Goal: Information Seeking & Learning: Learn about a topic

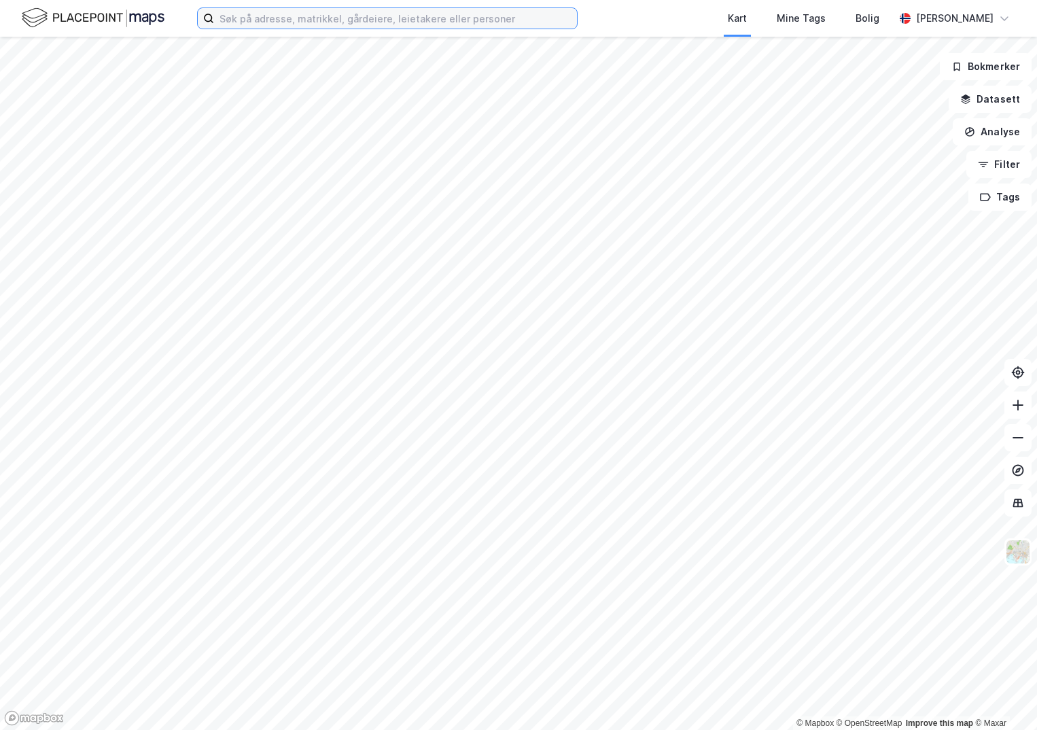
click at [252, 16] on input at bounding box center [395, 18] width 363 height 20
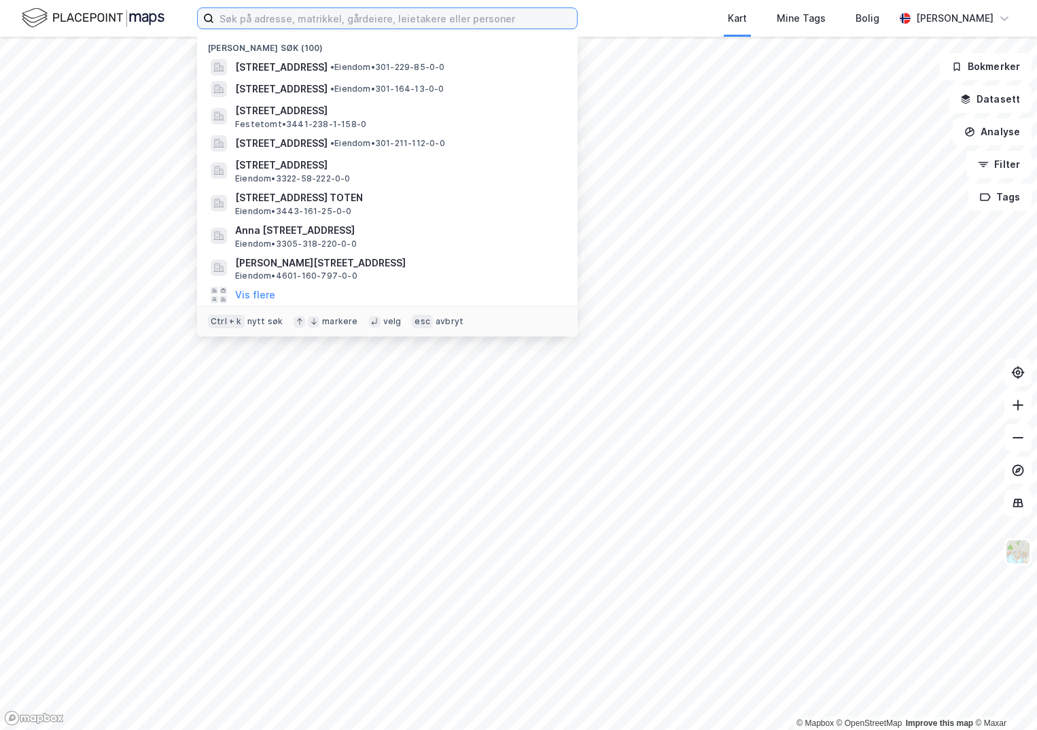
paste input "3405-200/250/0/1"
type input "3405-200/250/0/1"
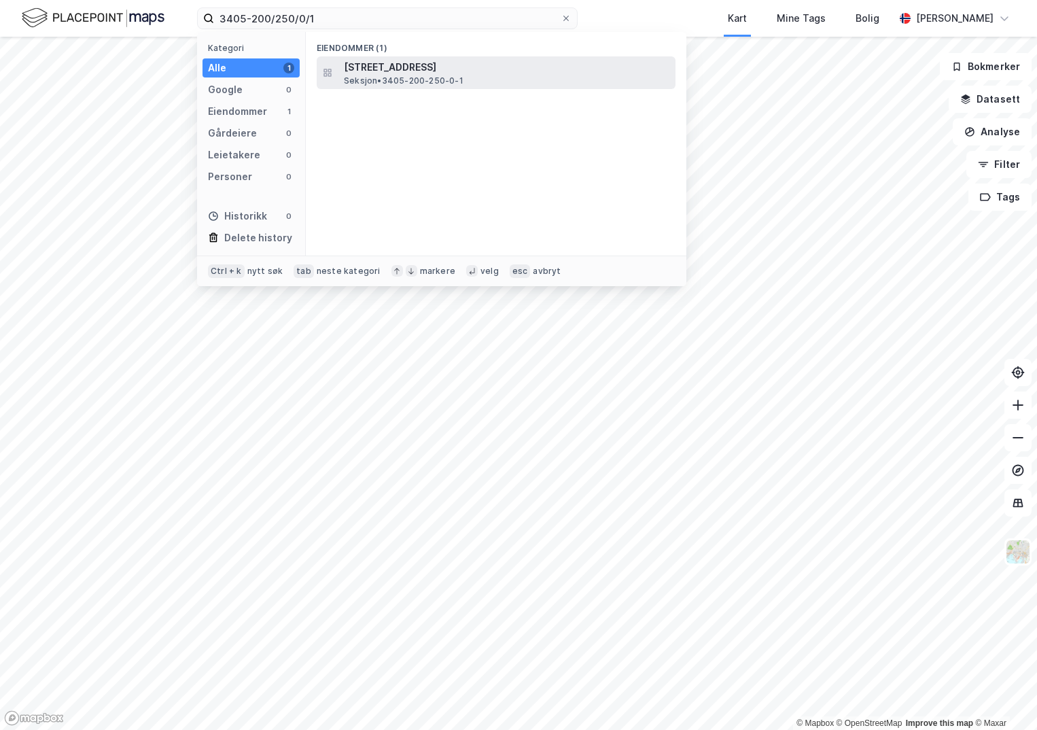
click at [413, 80] on span "Seksjon • 3405-200-250-0-1" at bounding box center [404, 80] width 120 height 11
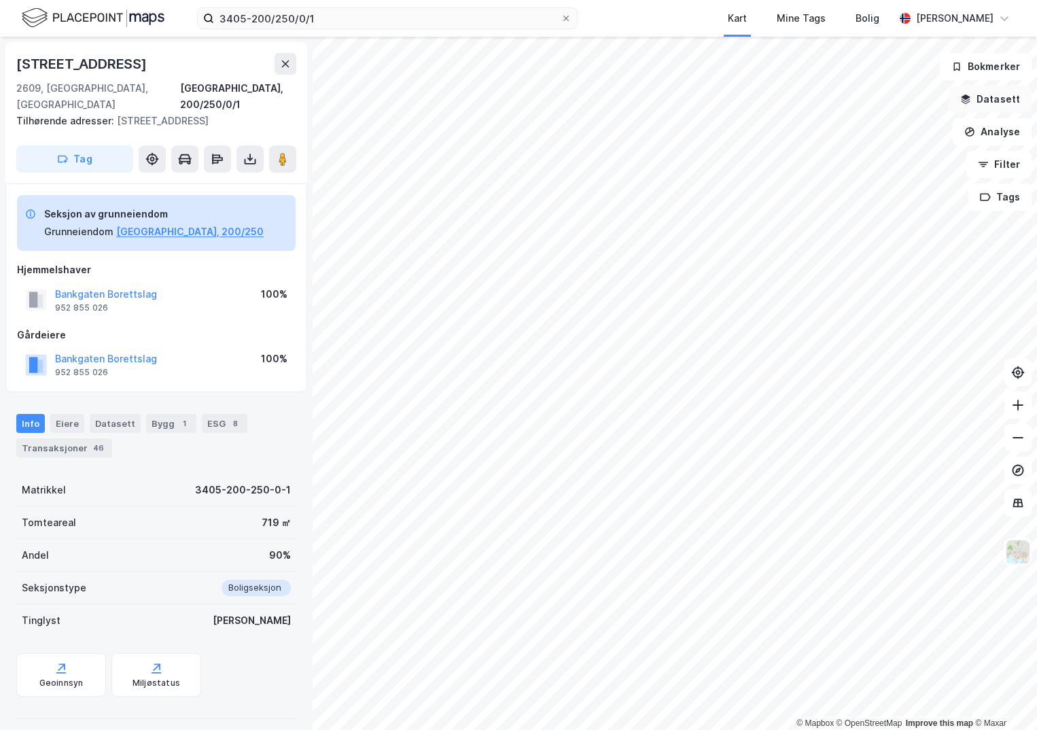
click at [980, 94] on button "Datasett" at bounding box center [990, 99] width 83 height 27
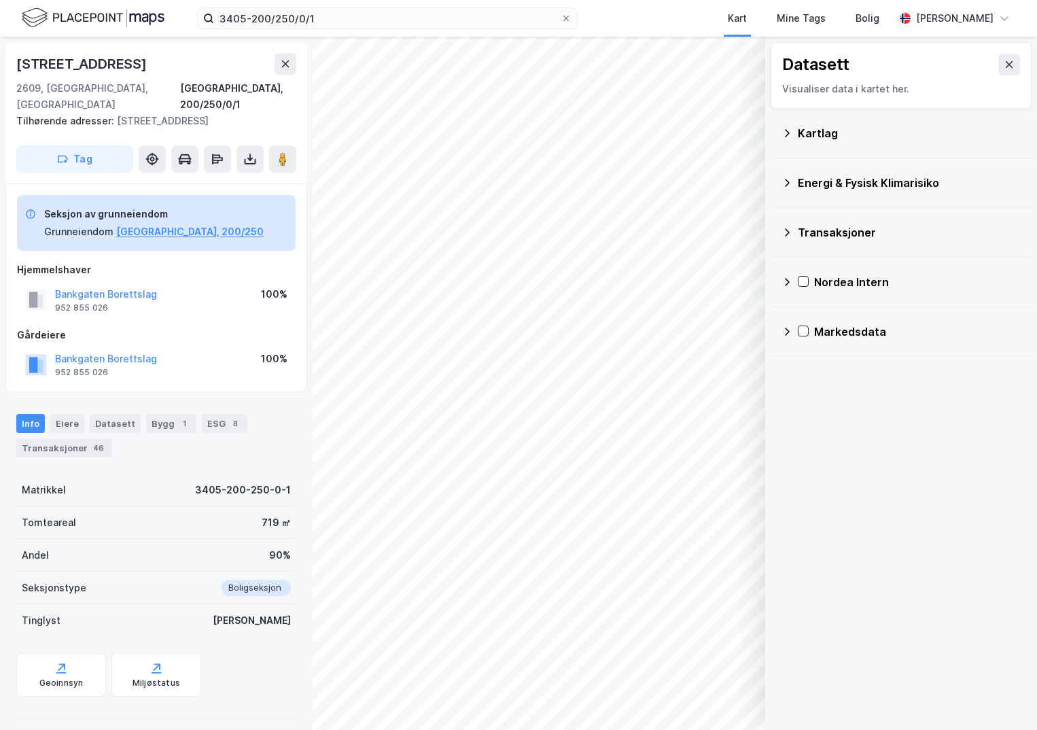
click at [801, 135] on div "Kartlag" at bounding box center [909, 133] width 223 height 16
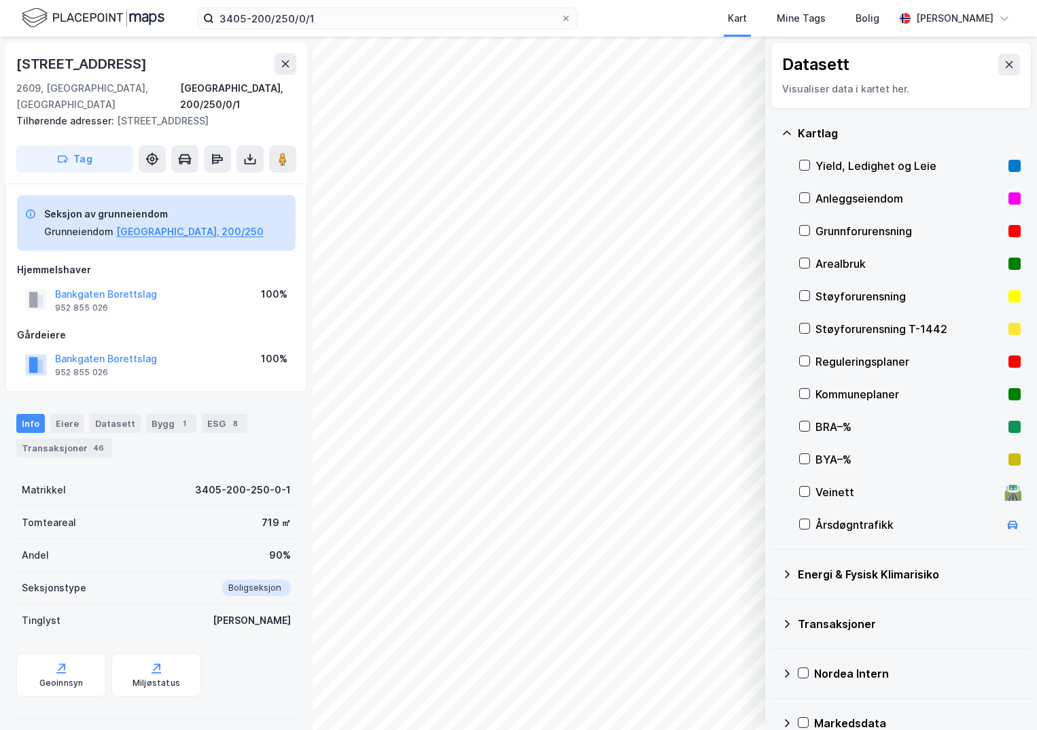
drag, startPoint x: 810, startPoint y: 233, endPoint x: 909, endPoint y: 179, distance: 111.9
click at [810, 230] on div "Grunnforurensning" at bounding box center [910, 231] width 222 height 33
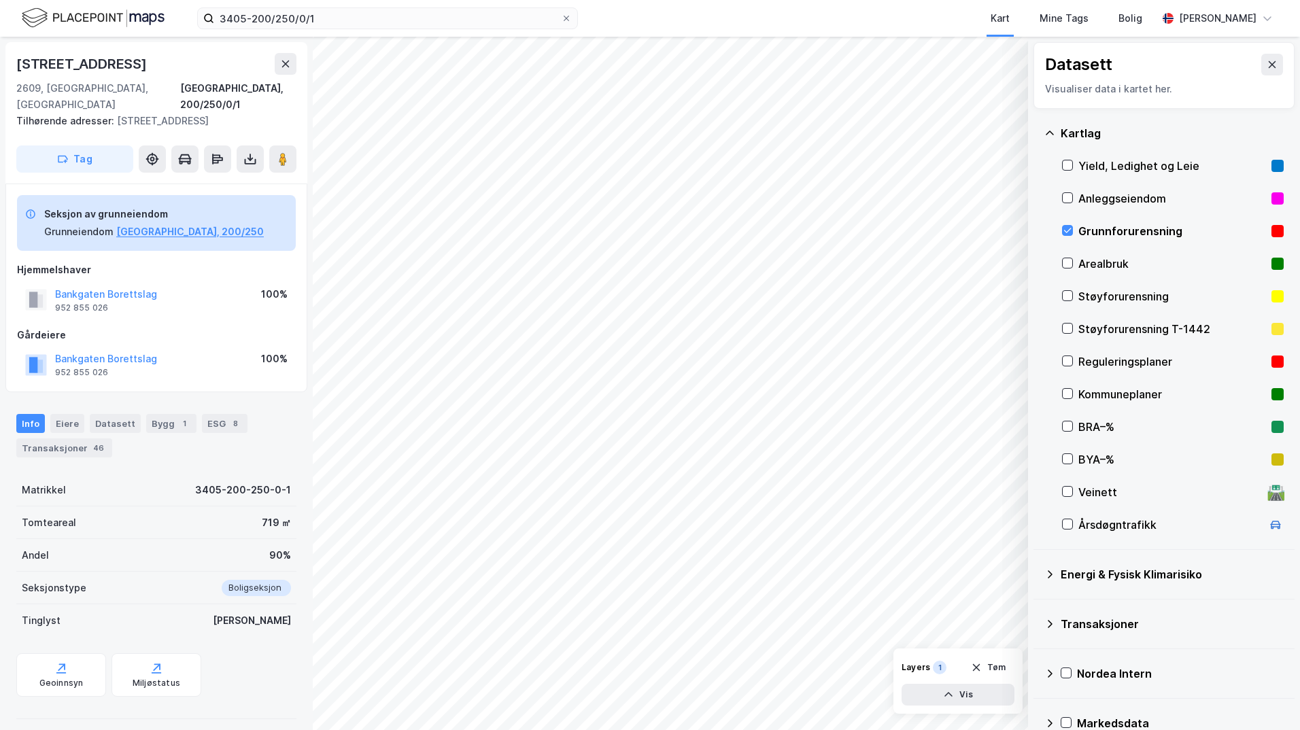
scroll to position [24, 0]
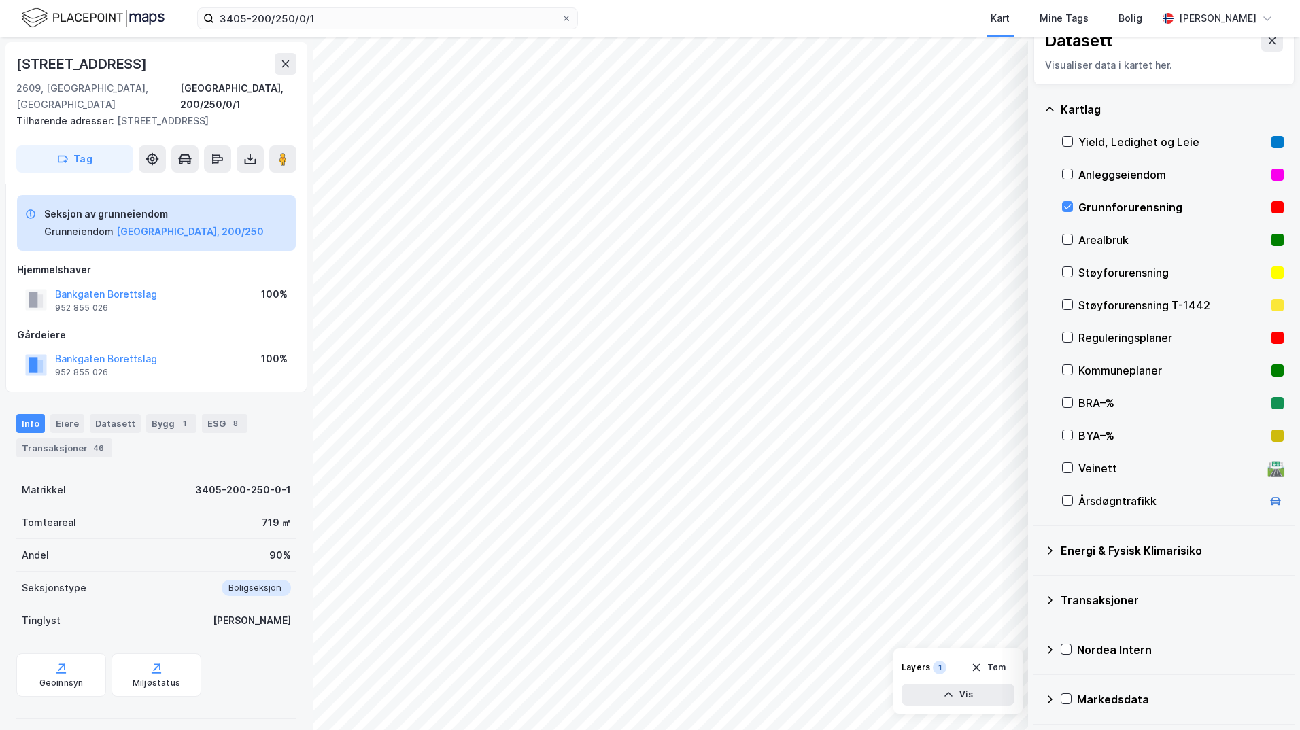
click at [1037, 549] on icon at bounding box center [1049, 550] width 11 height 11
click at [1037, 583] on icon at bounding box center [1083, 583] width 7 height 5
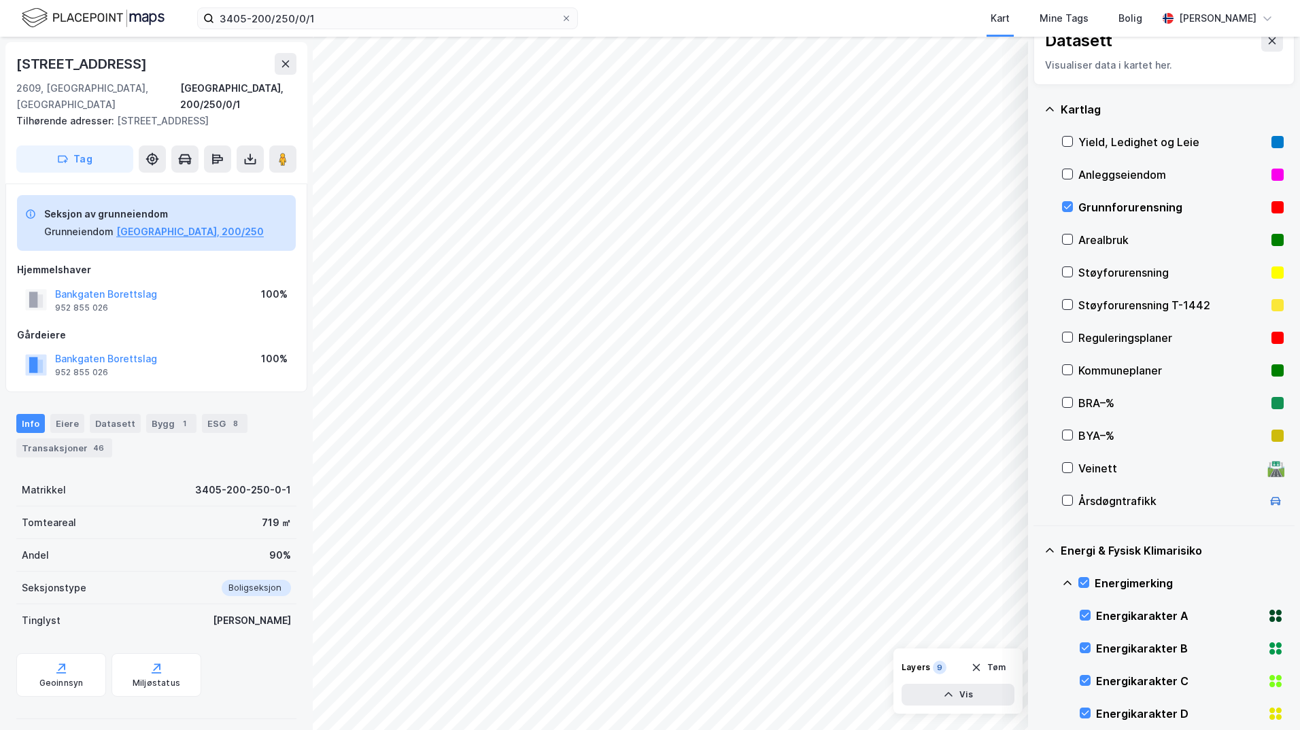
click at [1037, 583] on icon at bounding box center [1067, 583] width 11 height 11
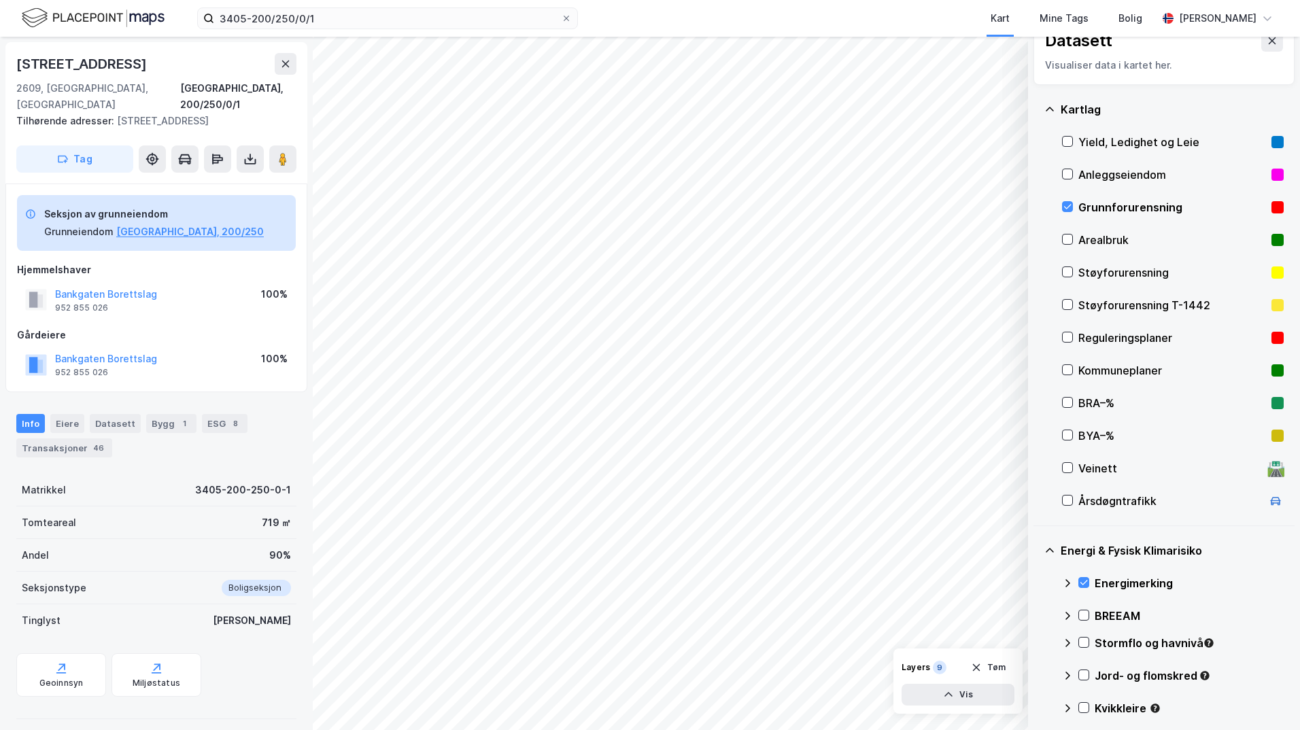
scroll to position [92, 0]
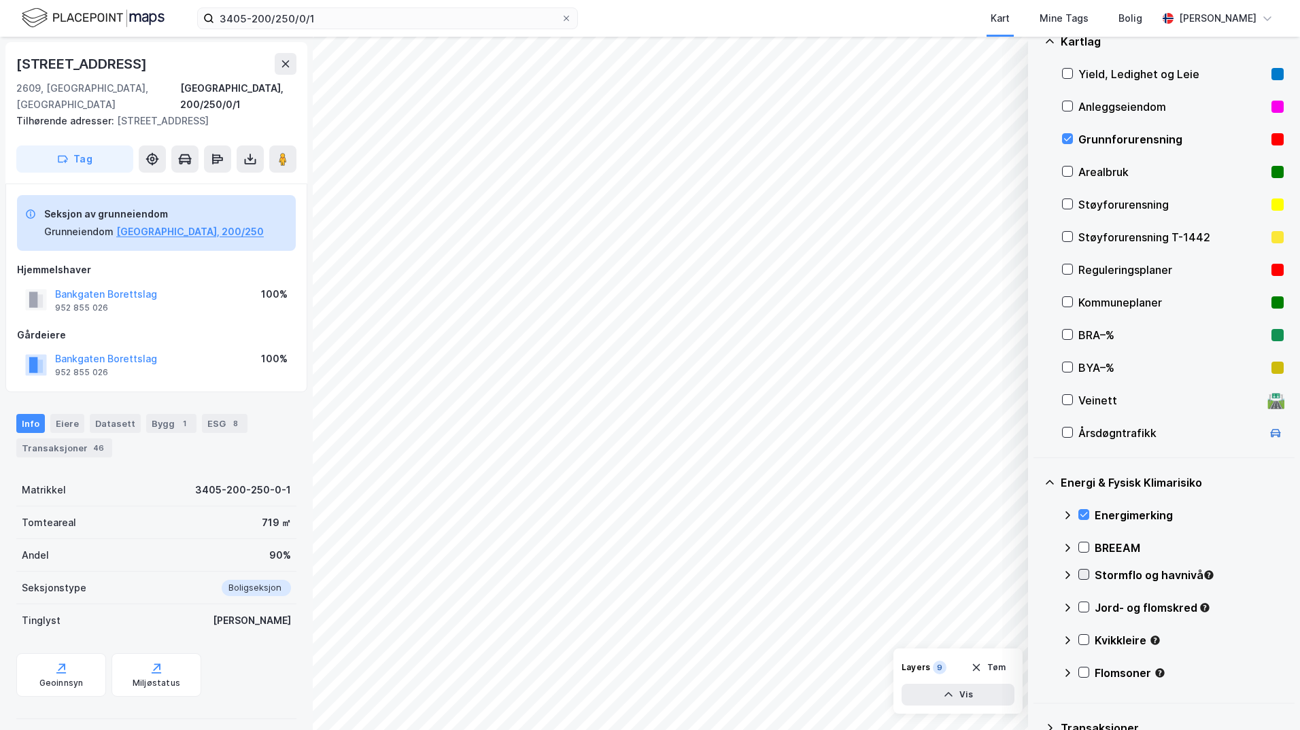
click at [1037, 570] on icon at bounding box center [1084, 575] width 10 height 10
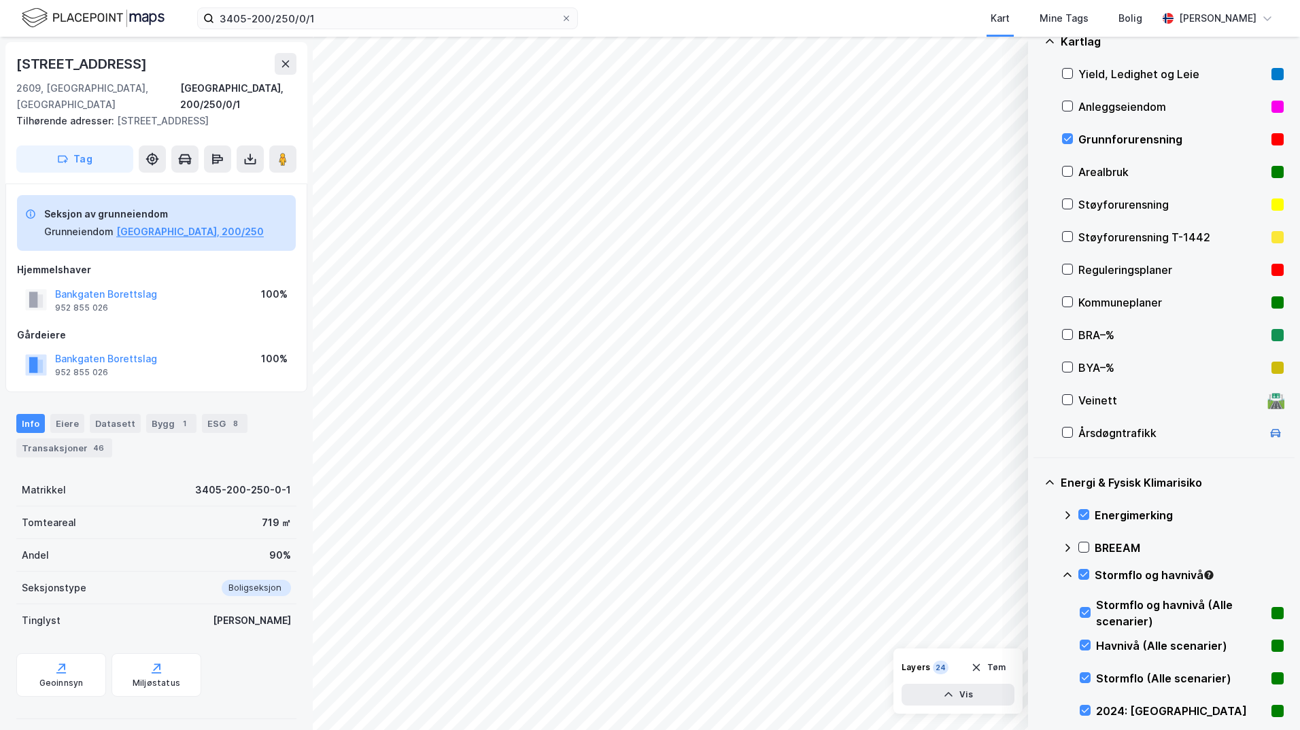
click at [1037, 574] on icon at bounding box center [1067, 575] width 11 height 11
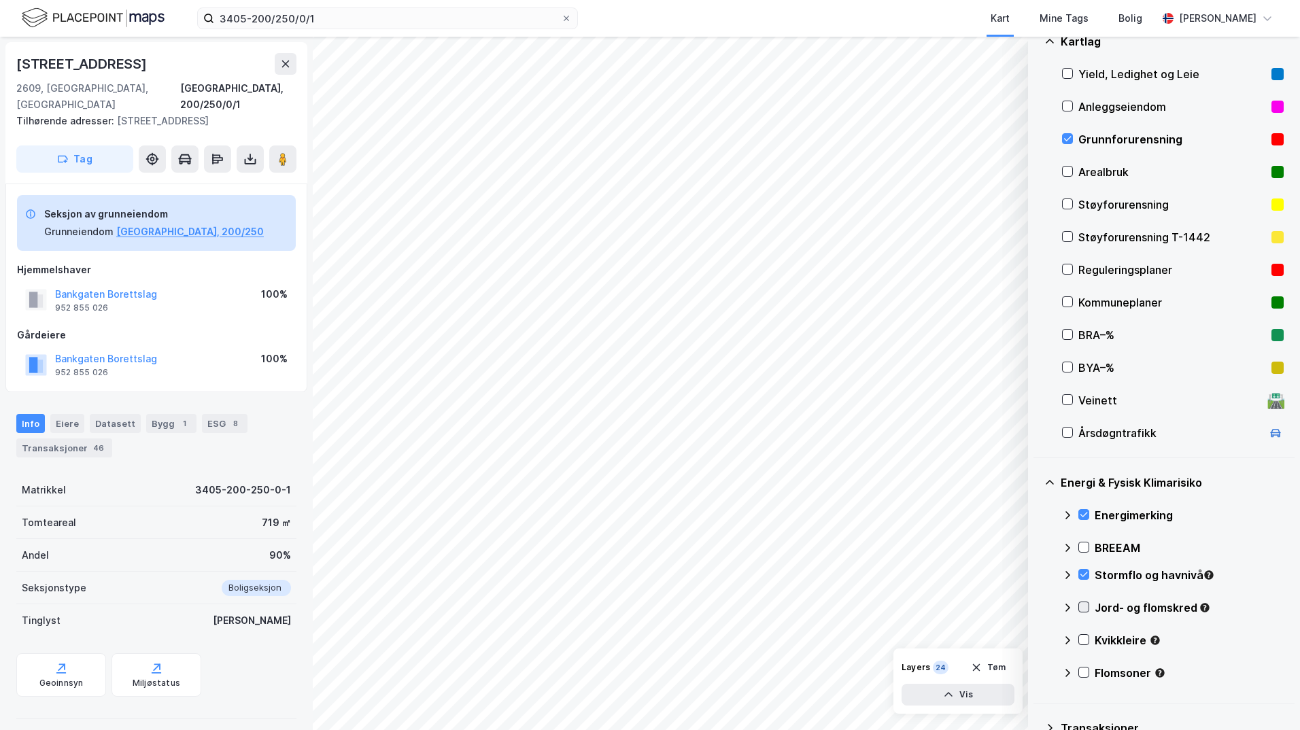
click at [1037, 606] on icon at bounding box center [1084, 607] width 10 height 10
click at [1037, 606] on icon at bounding box center [1067, 607] width 11 height 11
click at [1037, 638] on icon at bounding box center [1084, 640] width 10 height 10
click at [1037, 638] on icon at bounding box center [1067, 640] width 11 height 11
click at [1037, 670] on icon at bounding box center [1084, 673] width 10 height 10
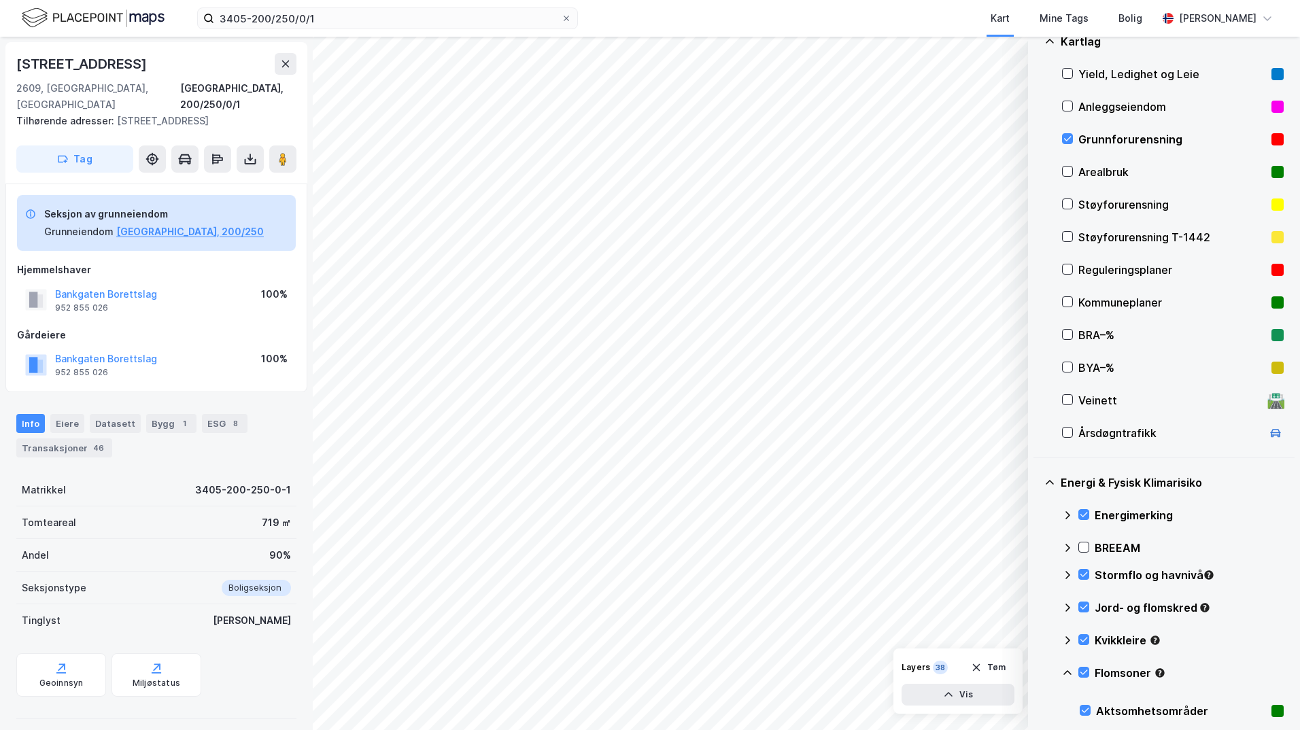
click at [1037, 672] on icon at bounding box center [1067, 673] width 11 height 11
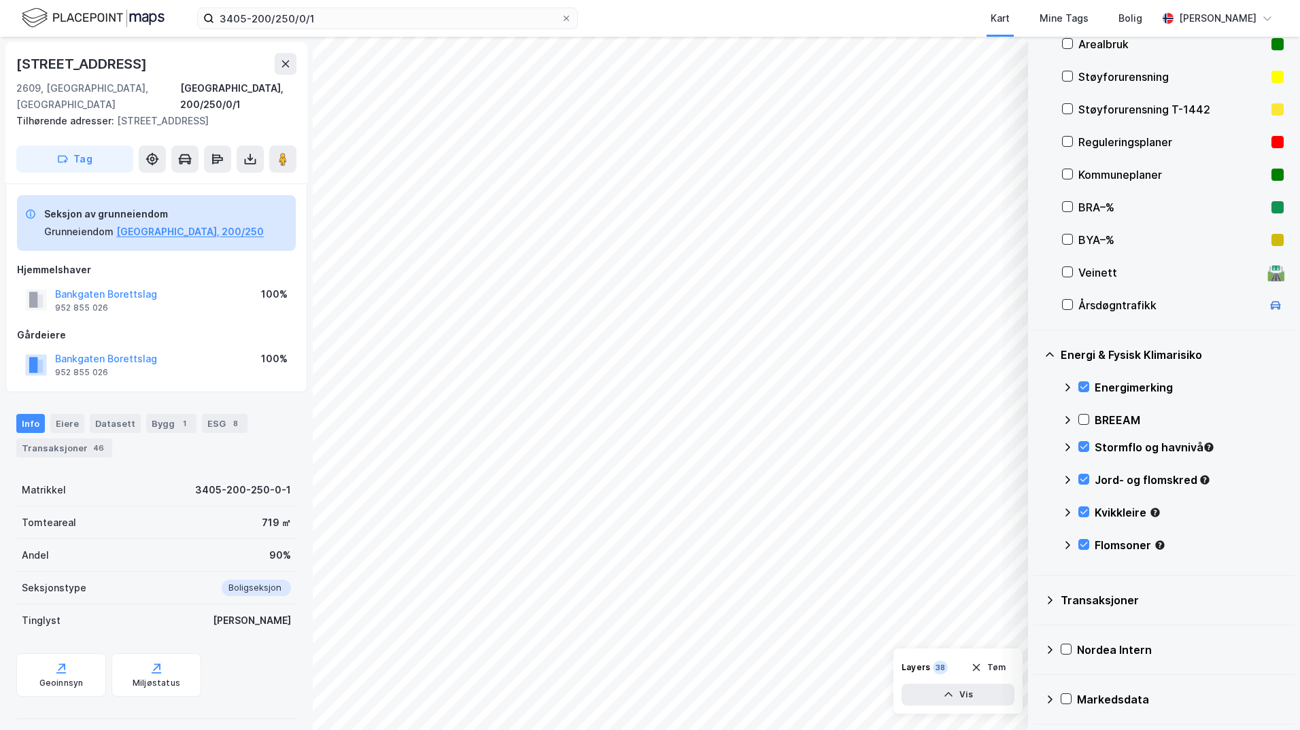
scroll to position [152, 0]
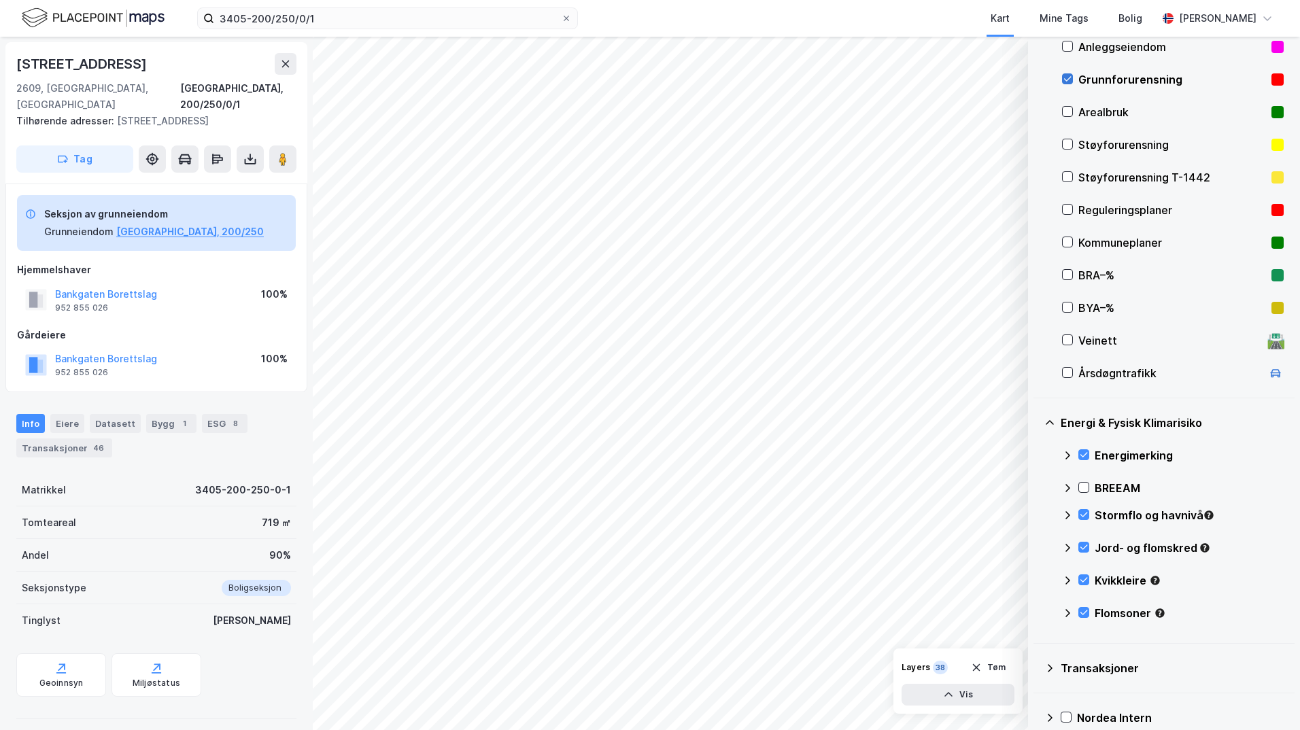
click at [1037, 77] on icon at bounding box center [1068, 79] width 10 height 10
